Goal: Task Accomplishment & Management: Manage account settings

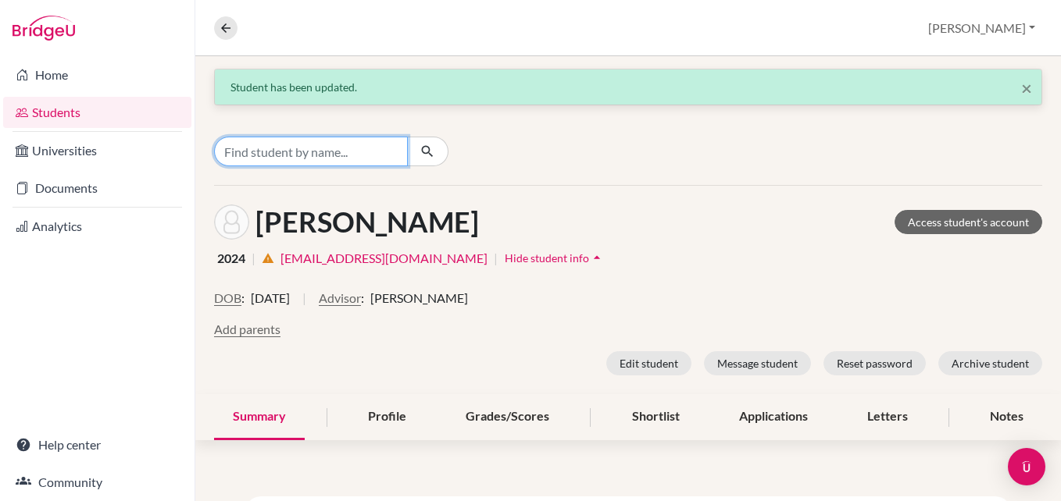
click at [251, 157] on input "Find student by name..." at bounding box center [311, 152] width 194 height 30
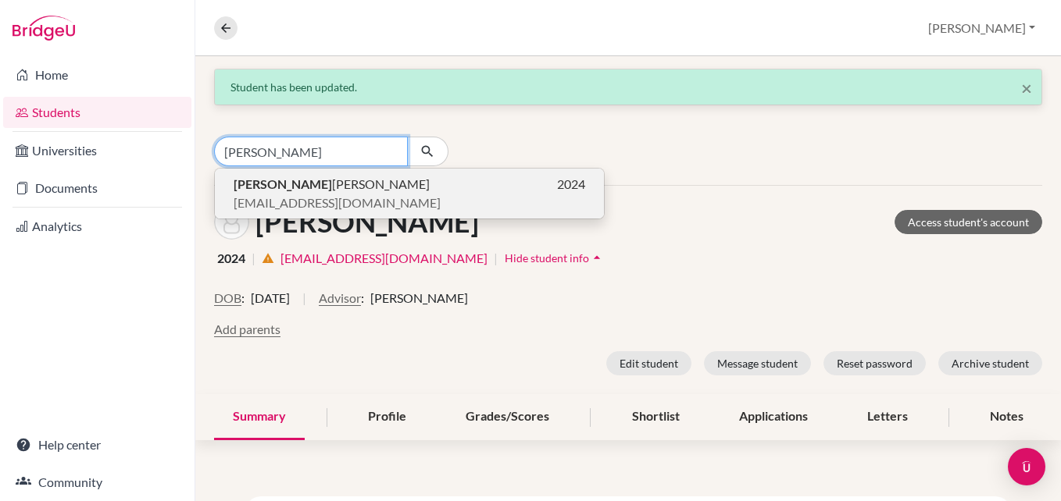
type input "[PERSON_NAME]"
click at [313, 175] on span "[PERSON_NAME]" at bounding box center [332, 184] width 196 height 19
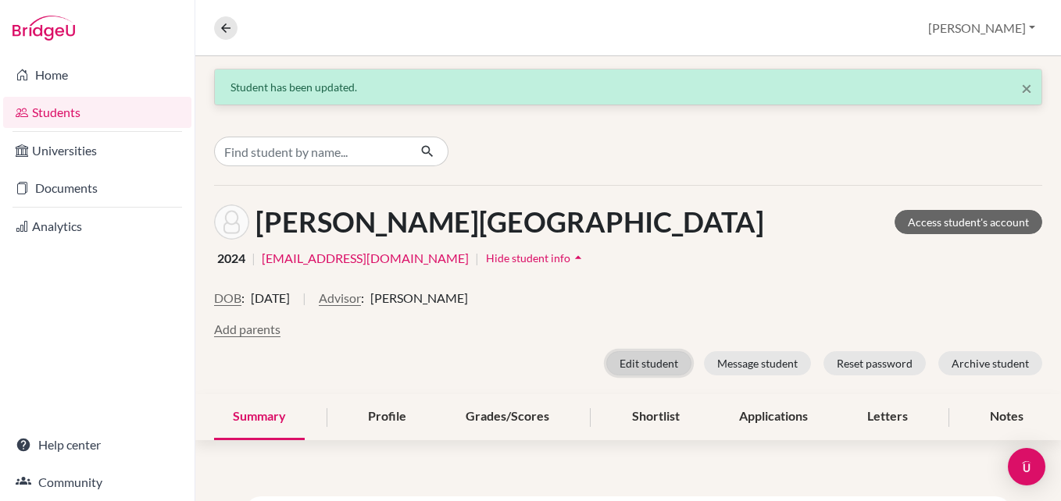
click at [641, 366] on button "Edit student" at bounding box center [648, 363] width 85 height 24
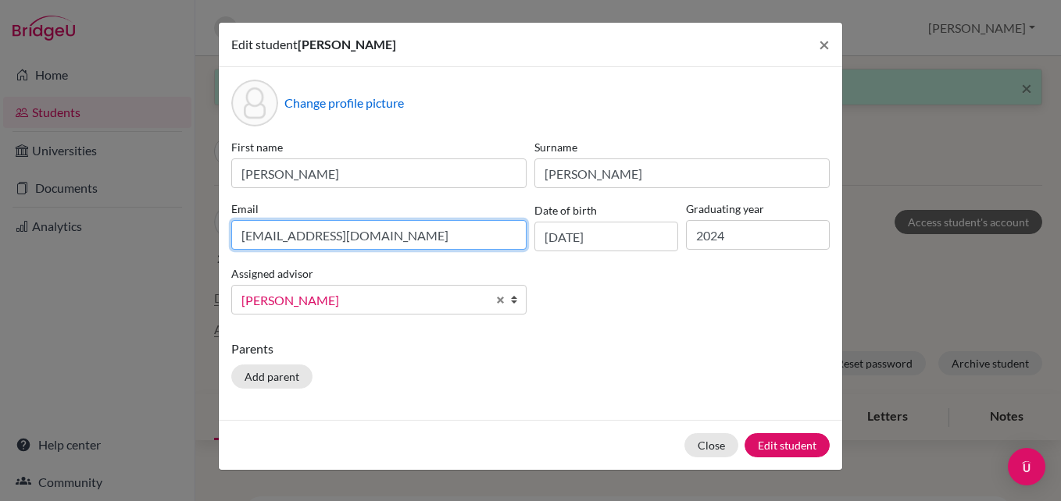
click at [338, 244] on input "[EMAIL_ADDRESS][DOMAIN_NAME]" at bounding box center [378, 235] width 295 height 30
paste input "[PERSON_NAME][EMAIL_ADDRESS][PERSON_NAME][DOMAIN_NAME]"
type input "[PERSON_NAME][EMAIL_ADDRESS][PERSON_NAME][DOMAIN_NAME]"
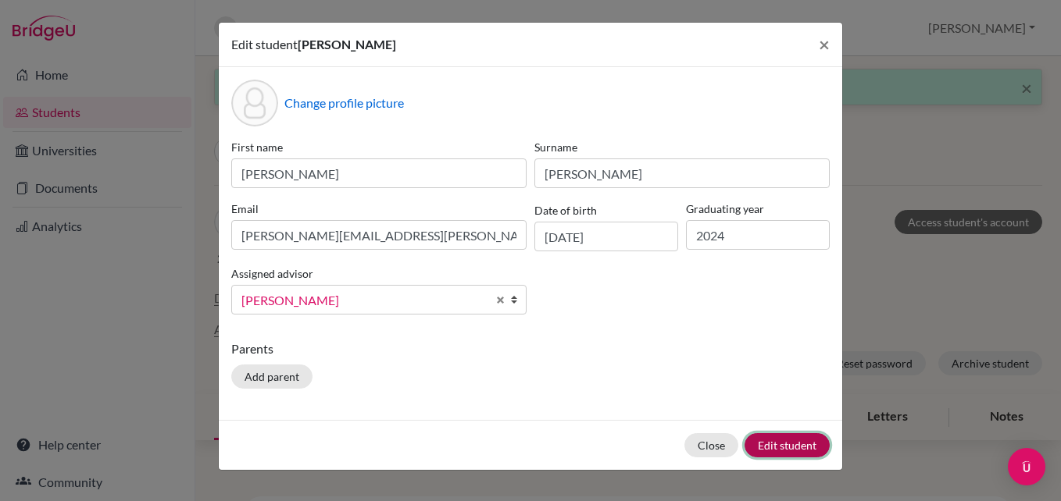
click at [787, 448] on button "Edit student" at bounding box center [786, 445] width 85 height 24
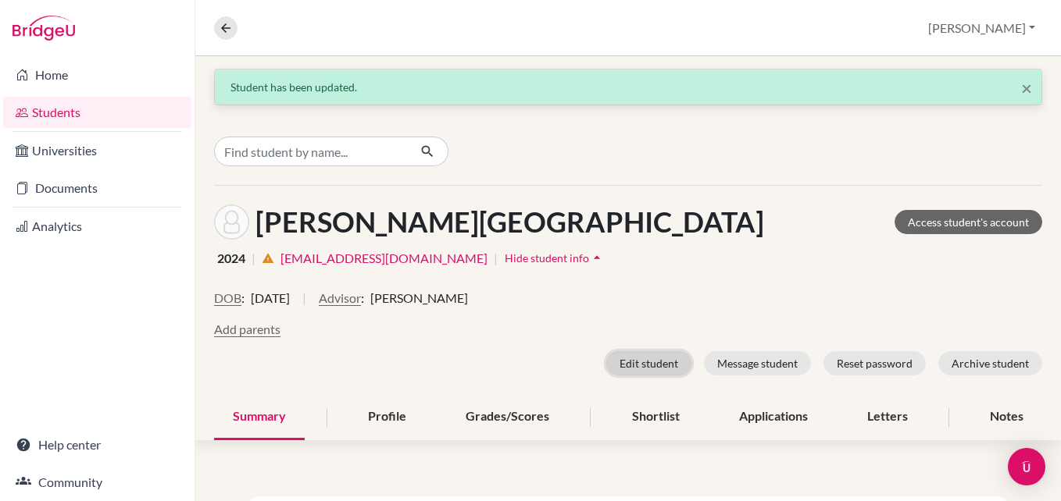
click at [634, 360] on button "Edit student" at bounding box center [648, 363] width 85 height 24
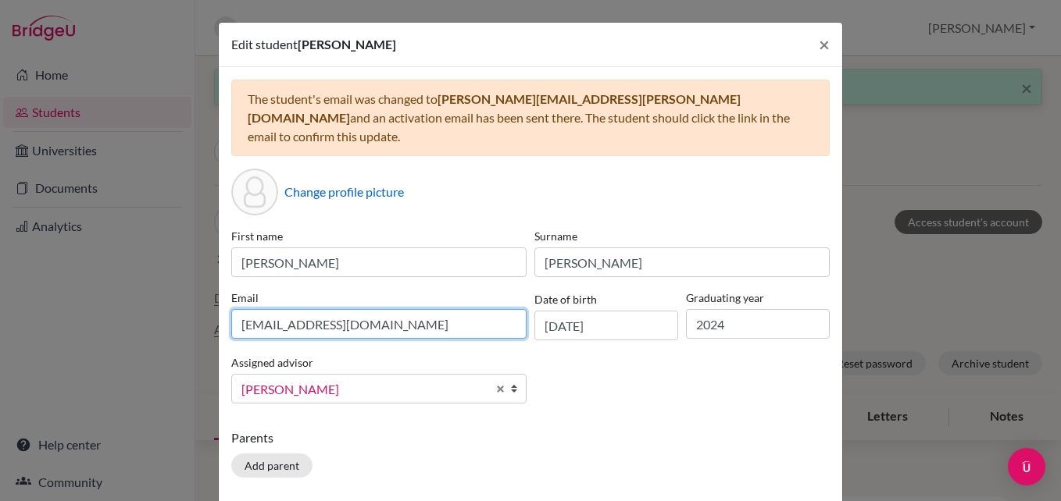
click at [380, 309] on input "[EMAIL_ADDRESS][DOMAIN_NAME]" at bounding box center [378, 324] width 295 height 30
paste input "[PERSON_NAME][EMAIL_ADDRESS][PERSON_NAME][DOMAIN_NAME]"
type input "[PERSON_NAME][EMAIL_ADDRESS][PERSON_NAME][DOMAIN_NAME]"
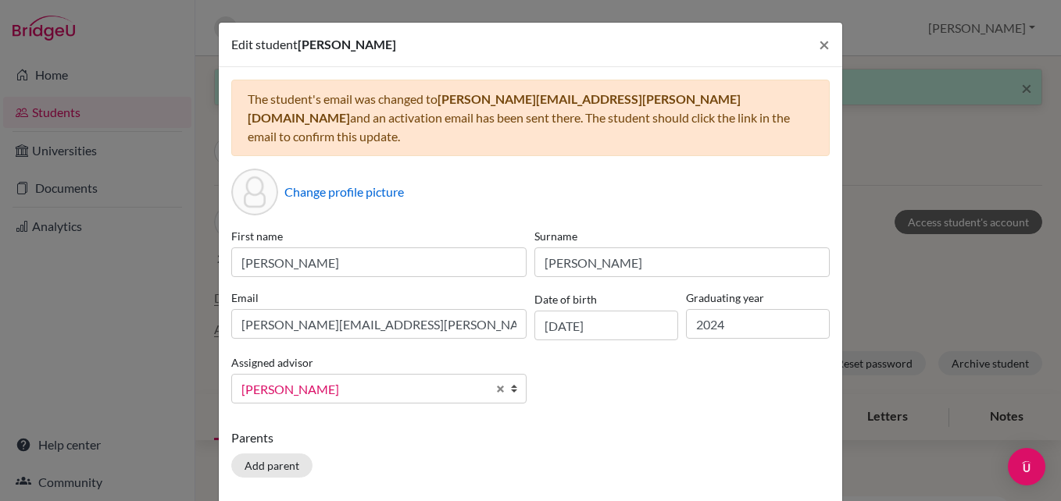
click at [594, 378] on div "First name [PERSON_NAME] Surname [PERSON_NAME] [PERSON_NAME][EMAIL_ADDRESS][PER…" at bounding box center [530, 322] width 606 height 188
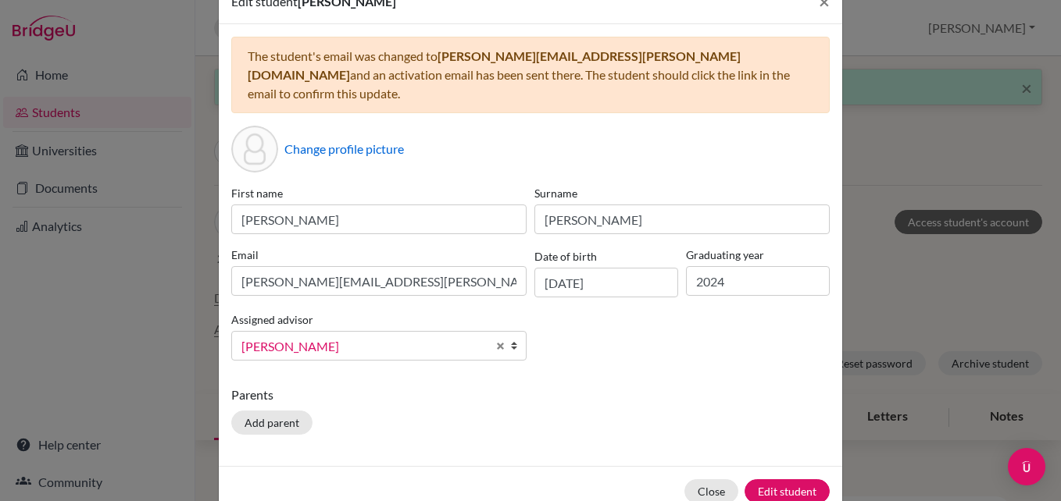
scroll to position [62, 0]
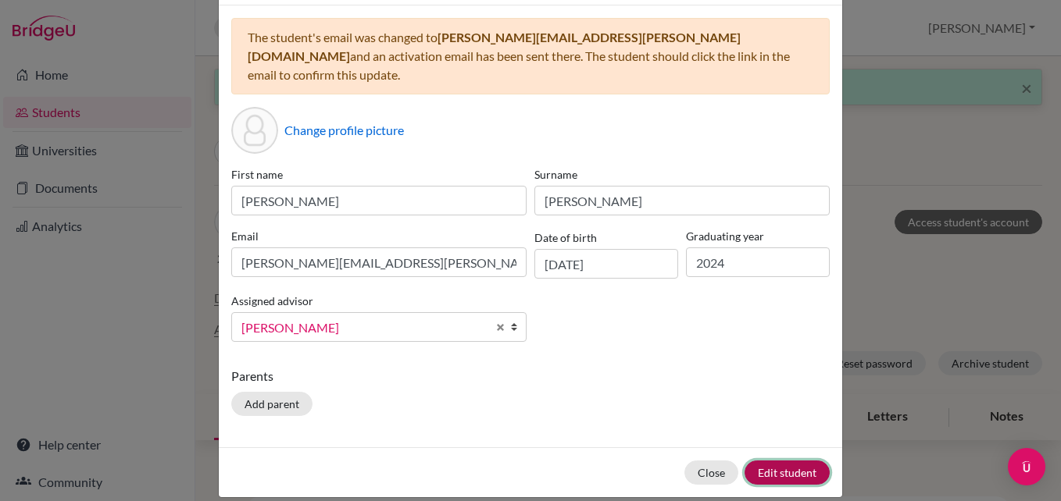
click at [780, 461] on button "Edit student" at bounding box center [786, 473] width 85 height 24
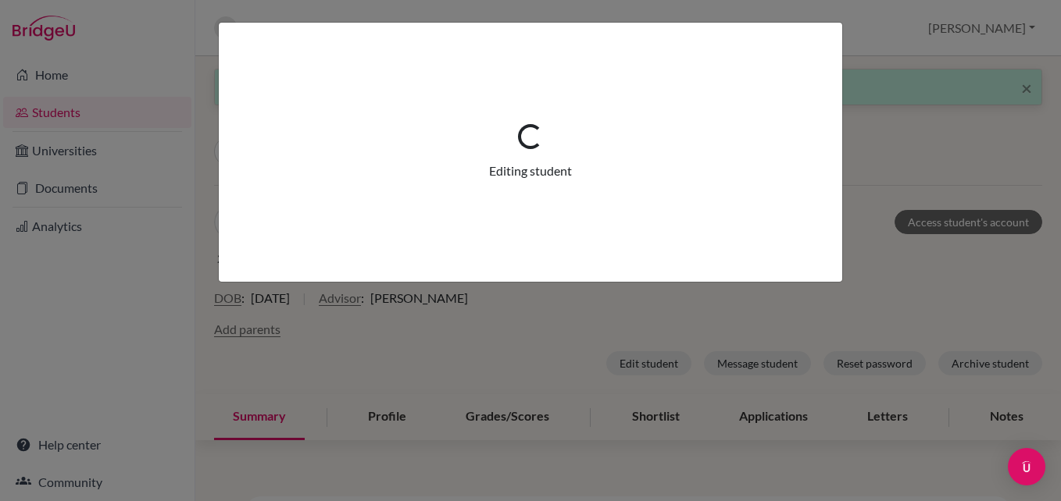
scroll to position [0, 0]
